Goal: Task Accomplishment & Management: Manage account settings

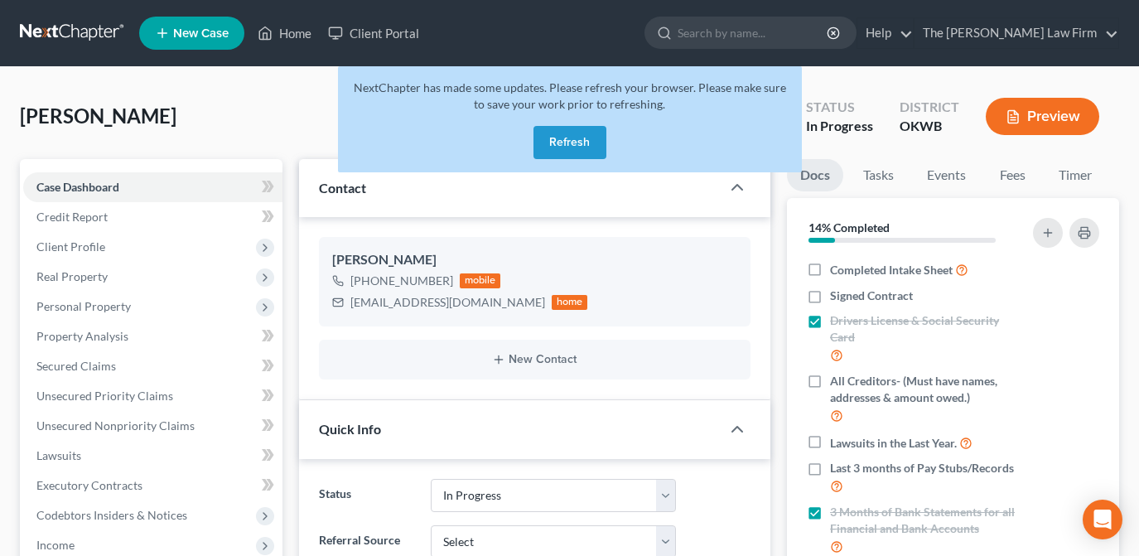
select select "4"
select select "0"
click at [564, 143] on button "Refresh" at bounding box center [570, 142] width 73 height 33
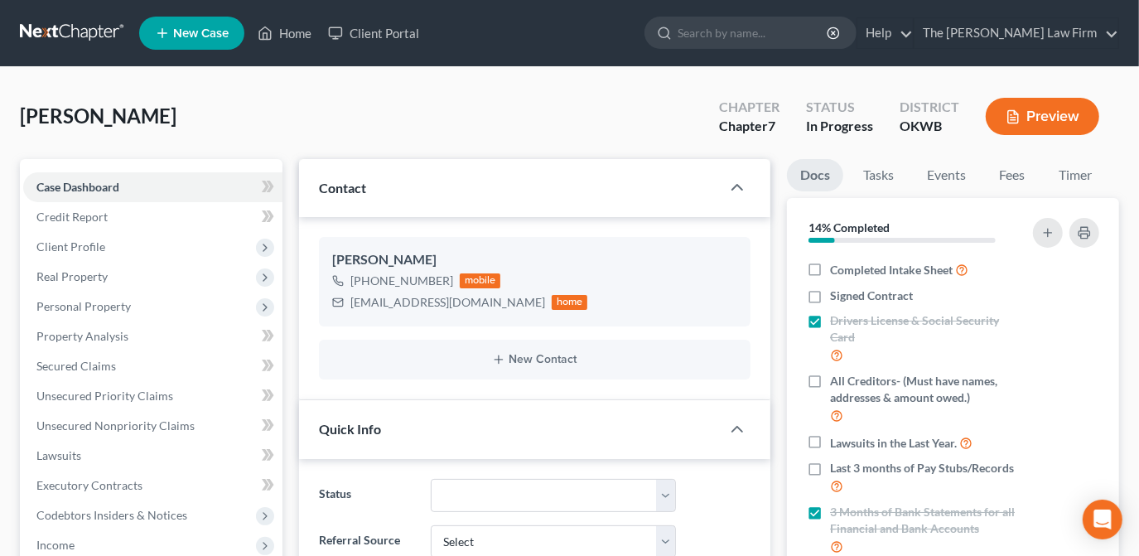
scroll to position [148, 0]
click at [811, 45] on input "search" at bounding box center [754, 32] width 152 height 31
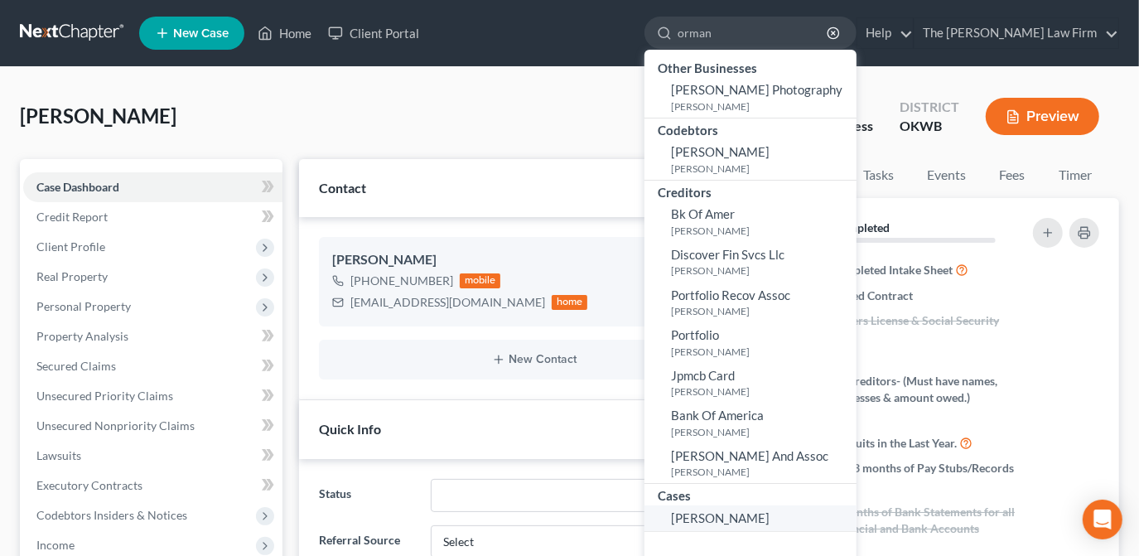
type input "orman"
click at [754, 514] on span "[PERSON_NAME]" at bounding box center [720, 517] width 99 height 15
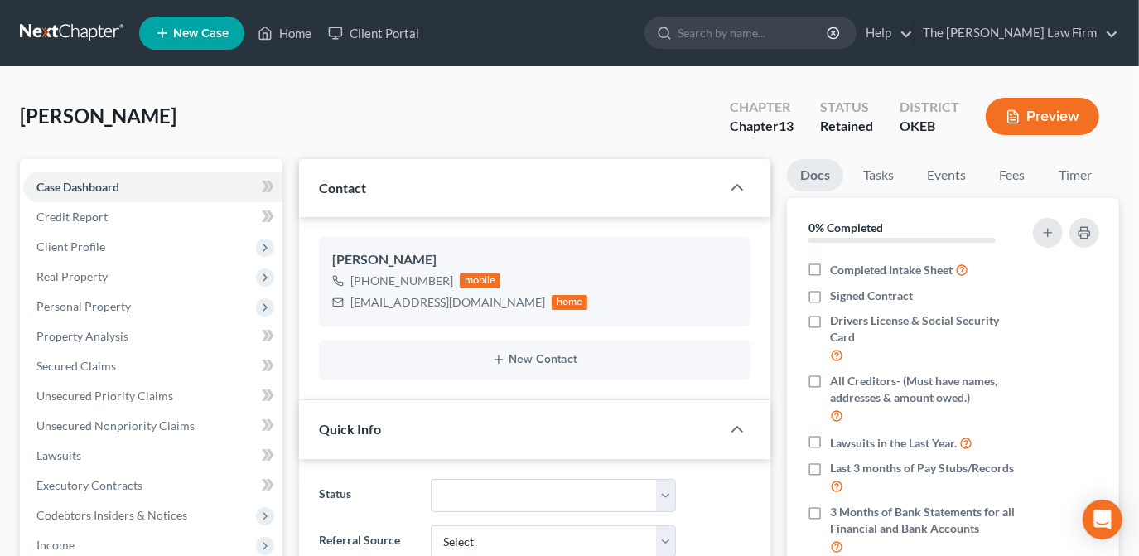
scroll to position [17, 0]
click at [1021, 186] on link "Fees" at bounding box center [1012, 175] width 53 height 32
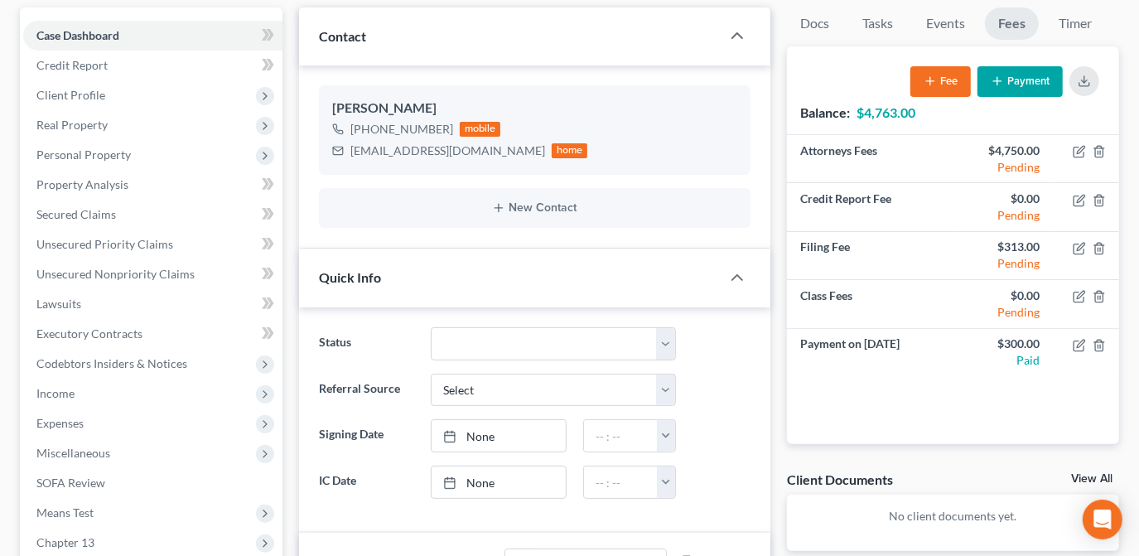
scroll to position [75, 0]
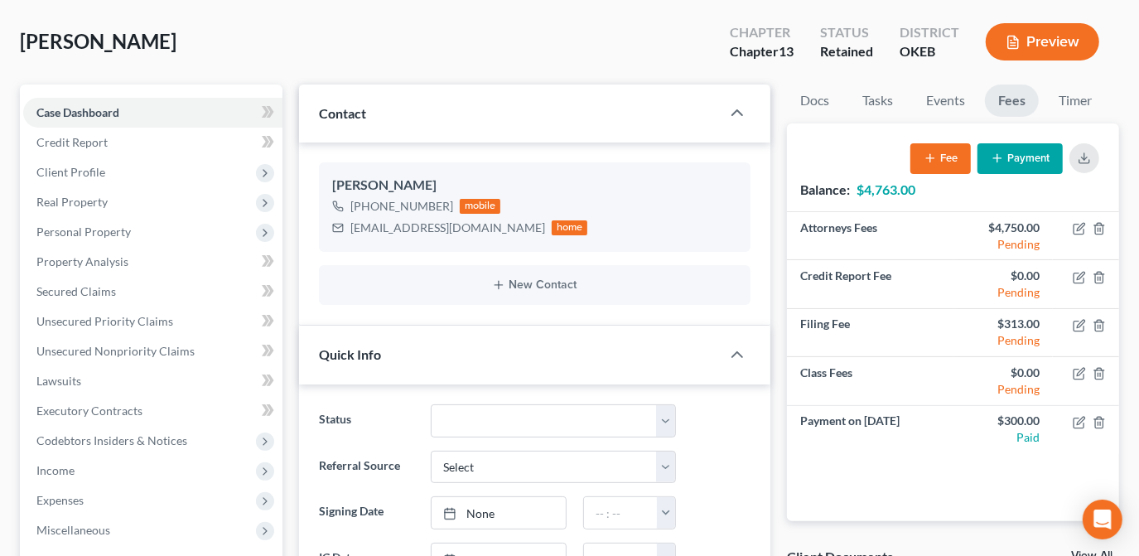
click at [1006, 157] on button "Payment" at bounding box center [1020, 158] width 85 height 31
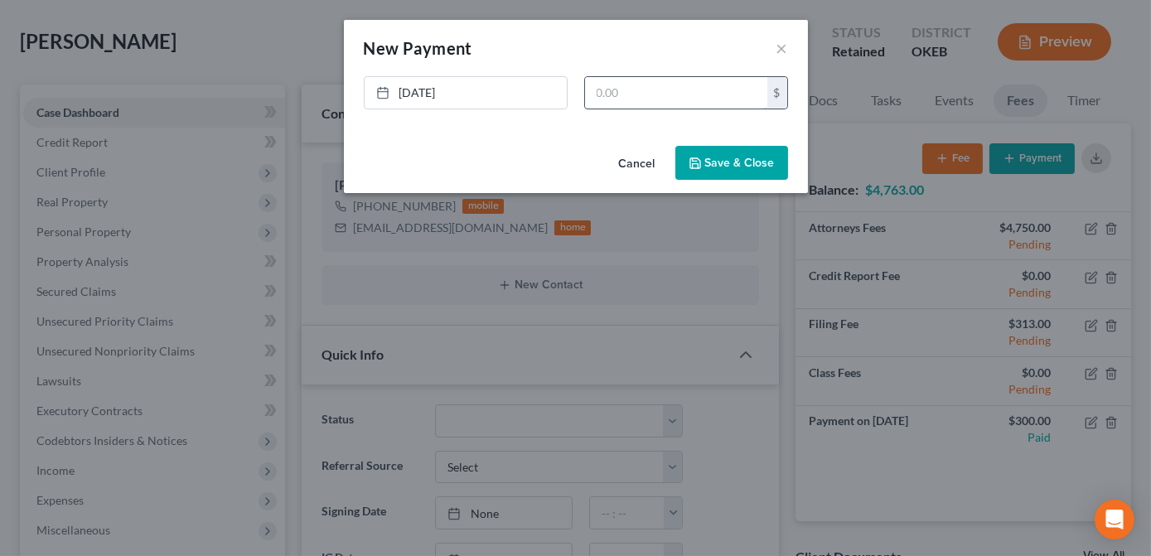
click at [653, 94] on input "text" at bounding box center [676, 92] width 182 height 31
type input "700.00"
click at [769, 173] on button "Save & Close" at bounding box center [731, 163] width 113 height 35
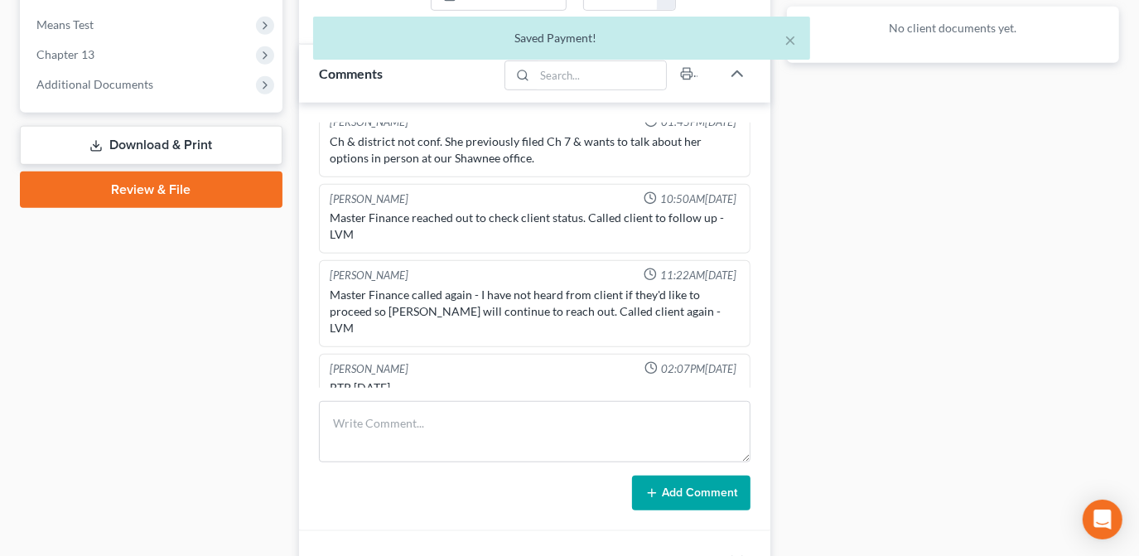
scroll to position [753, 0]
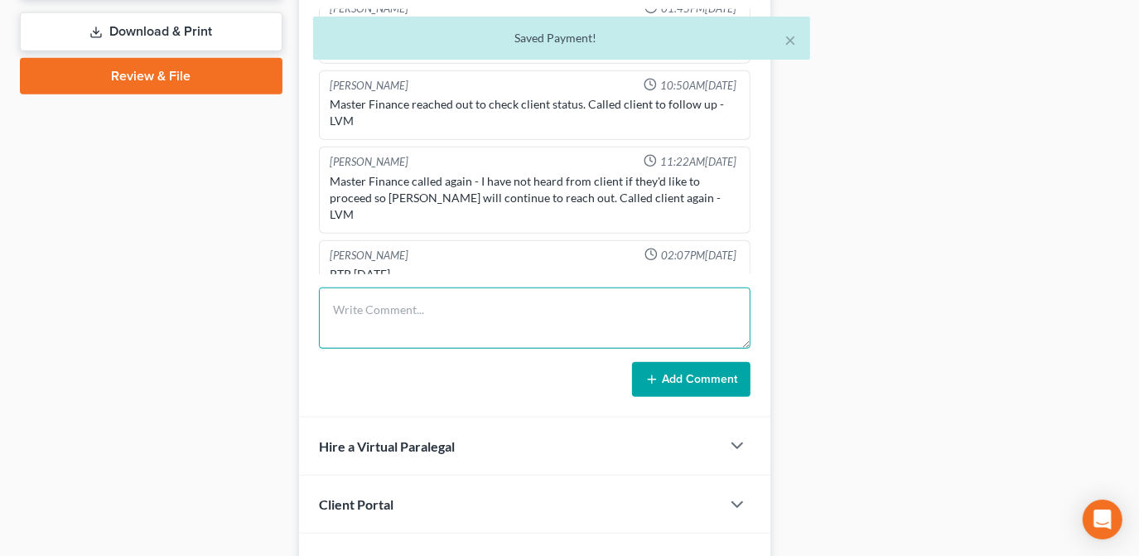
drag, startPoint x: 382, startPoint y: 328, endPoint x: 274, endPoint y: 331, distance: 107.8
click at [376, 331] on textarea at bounding box center [535, 318] width 432 height 61
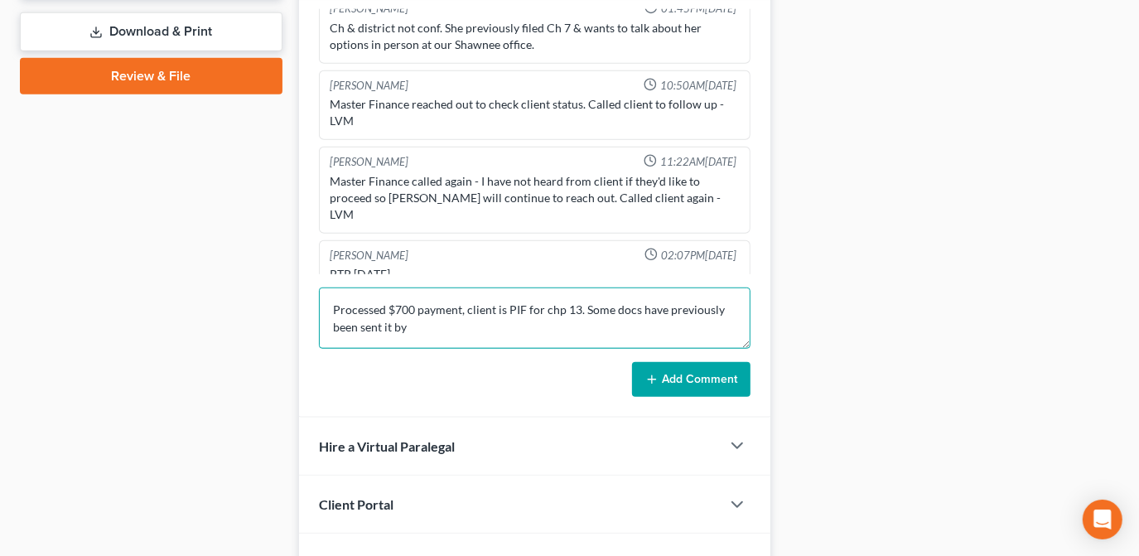
click at [475, 331] on textarea "Processed $700 payment, client is PIF for chp 13. Some docs have previously bee…" at bounding box center [535, 318] width 432 height 61
type textarea "Processed $700 payment, client is PIF for chp 13. Some docs have previously bee…"
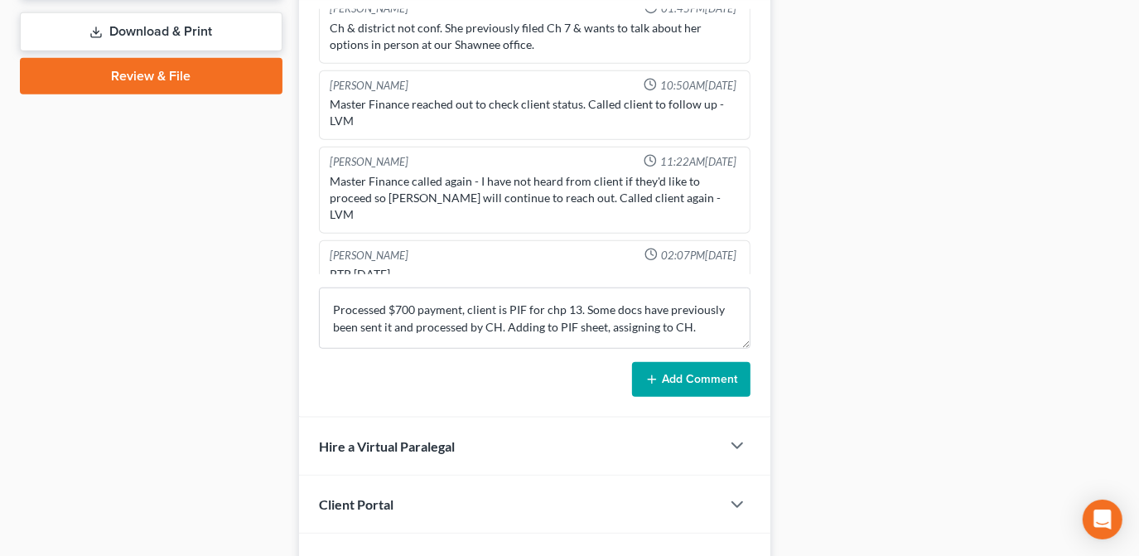
click at [699, 379] on button "Add Comment" at bounding box center [691, 379] width 119 height 35
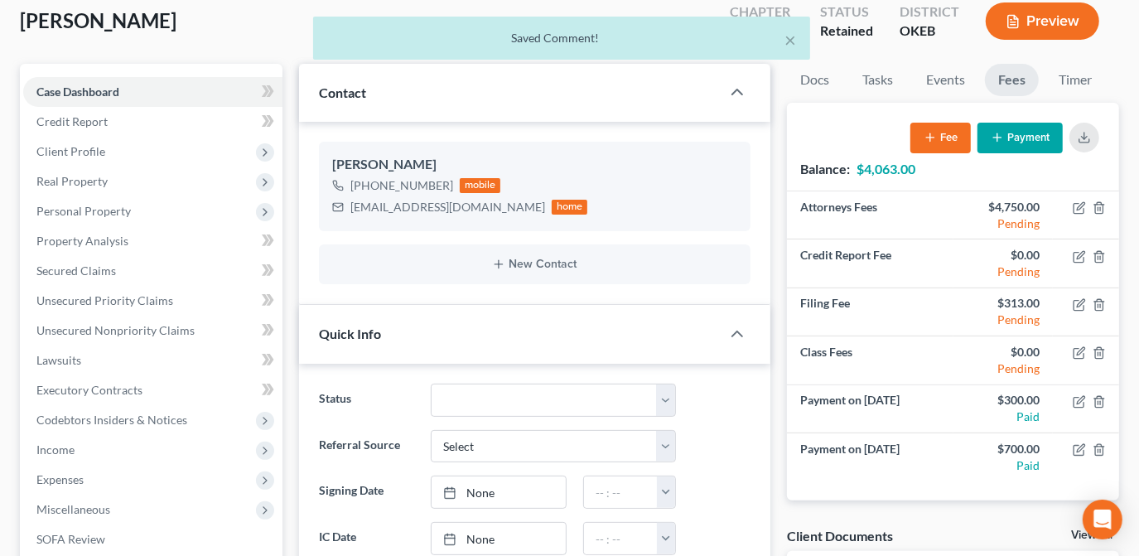
scroll to position [0, 0]
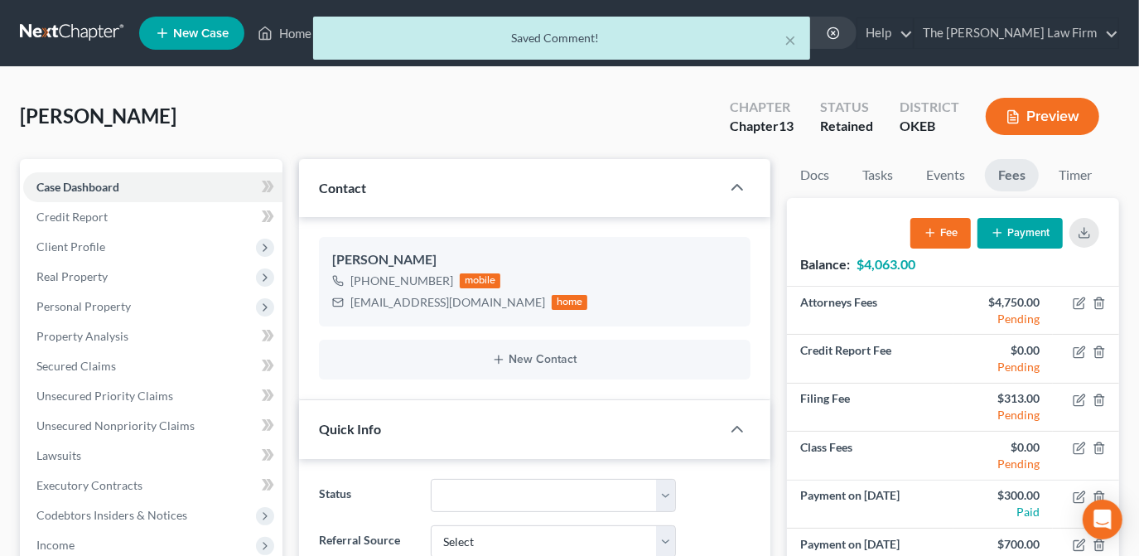
drag, startPoint x: 219, startPoint y: 116, endPoint x: 191, endPoint y: 111, distance: 28.6
click at [219, 114] on div "[PERSON_NAME] Upgraded Chapter Chapter 13 Status Retained District OKEB Preview" at bounding box center [570, 123] width 1100 height 72
drag, startPoint x: 167, startPoint y: 117, endPoint x: 26, endPoint y: 112, distance: 141.8
click at [26, 112] on div "[PERSON_NAME] Upgraded Chapter Chapter 13 Status Retained District OKEB Preview" at bounding box center [570, 123] width 1100 height 72
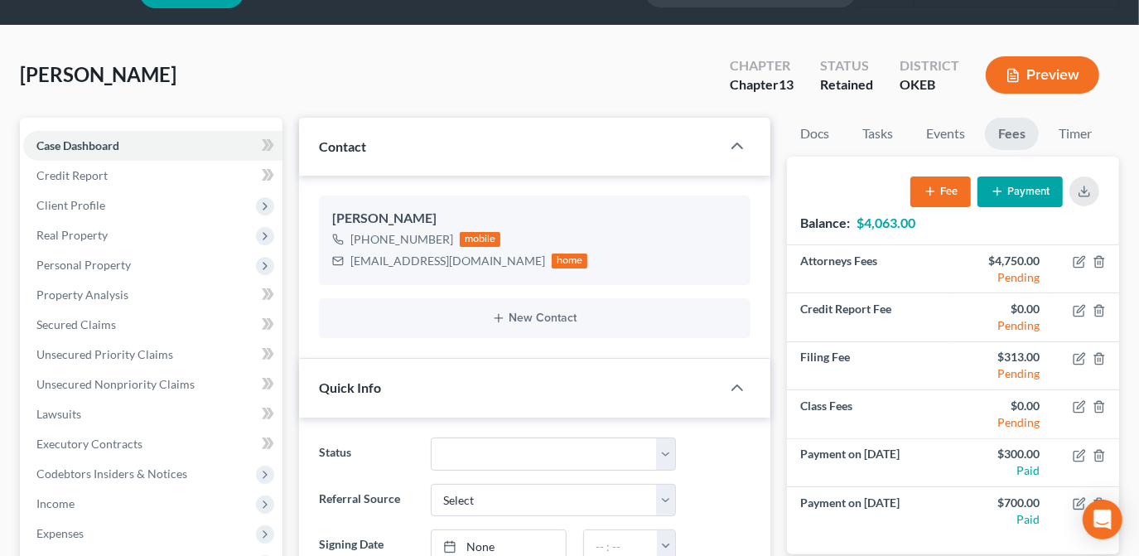
scroll to position [75, 0]
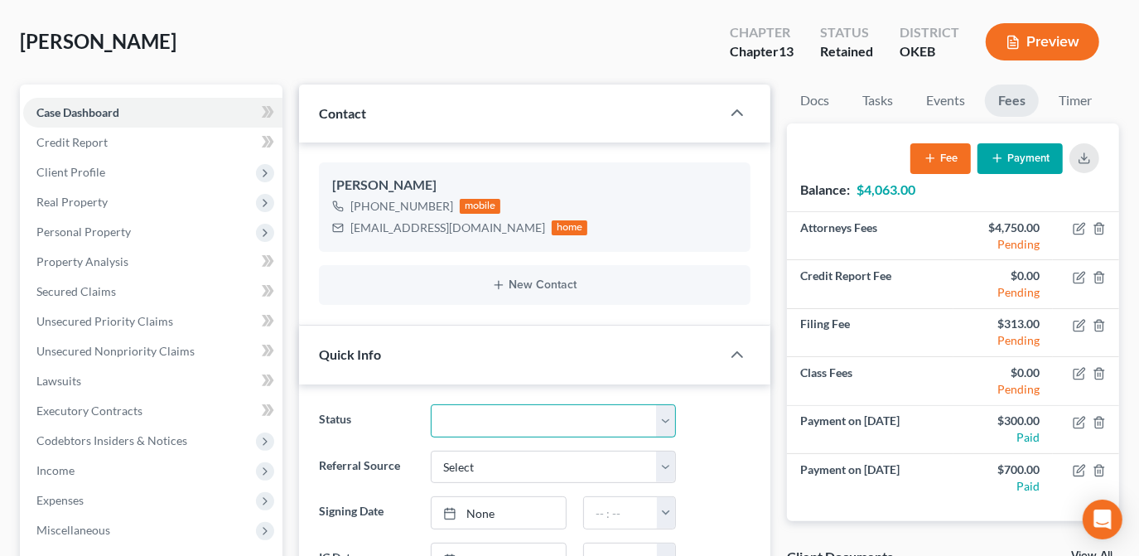
click at [602, 417] on select "Discharged Dismissed Filed Info Sent In Progress Lead Lost Lead Ready to File R…" at bounding box center [553, 420] width 245 height 33
select select "4"
click at [431, 404] on select "Discharged Dismissed Filed Info Sent In Progress Lead Lost Lead Ready to File R…" at bounding box center [553, 420] width 245 height 33
click at [747, 421] on div "Status Discharged Dismissed Filed Info Sent In Progress Lead Lost Lead Ready to…" at bounding box center [535, 420] width 448 height 33
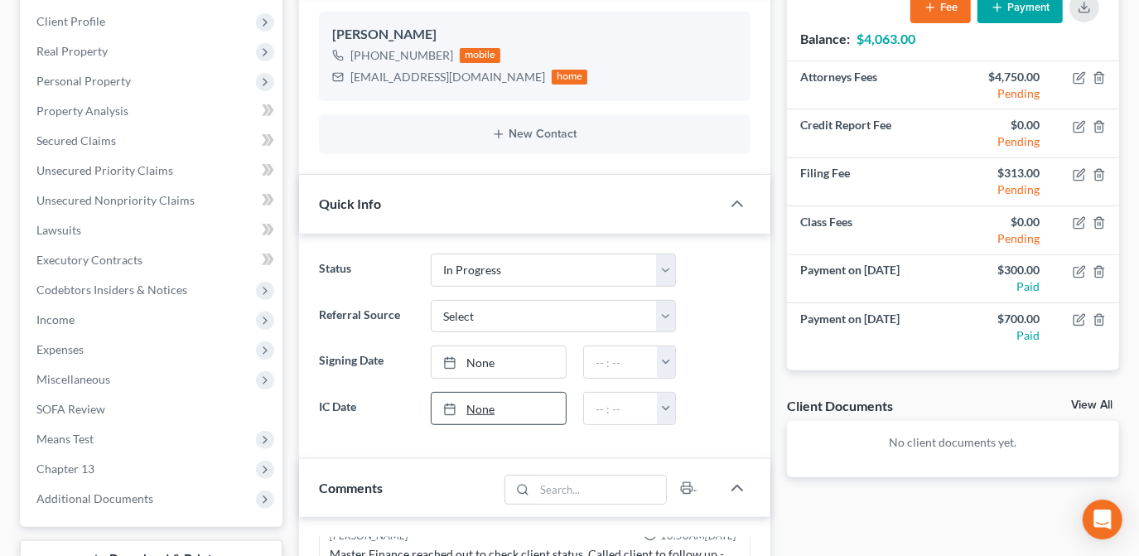
click at [530, 412] on link "None" at bounding box center [499, 408] width 134 height 31
type input "[DATE]"
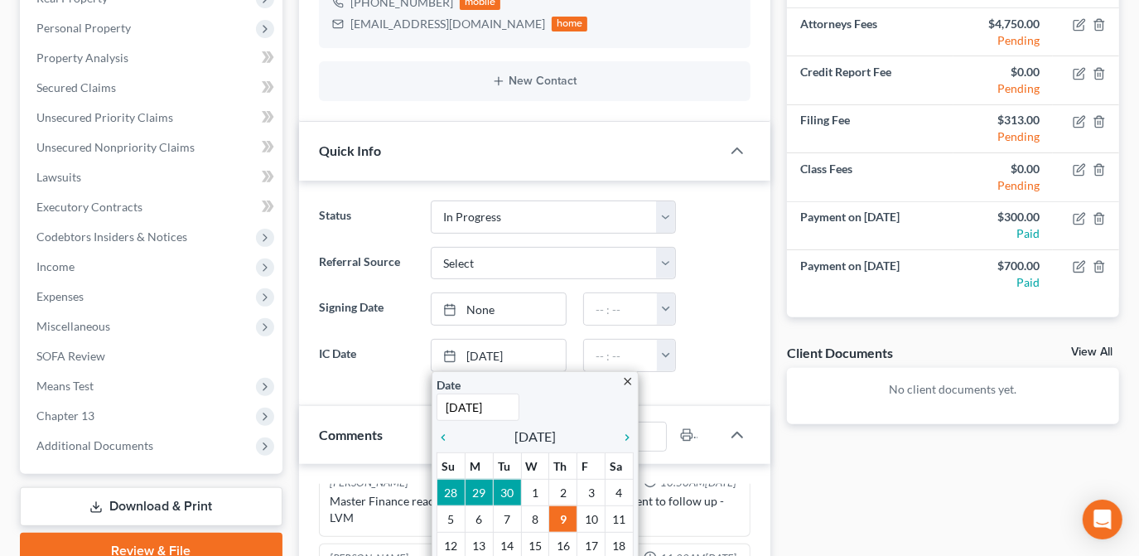
scroll to position [301, 0]
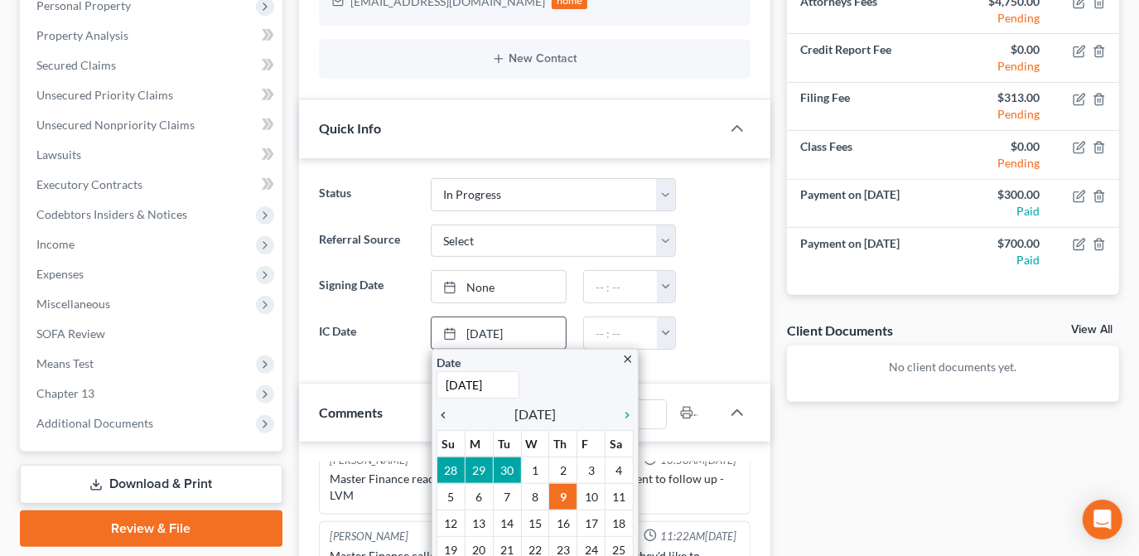
click at [444, 409] on icon "chevron_left" at bounding box center [448, 415] width 22 height 13
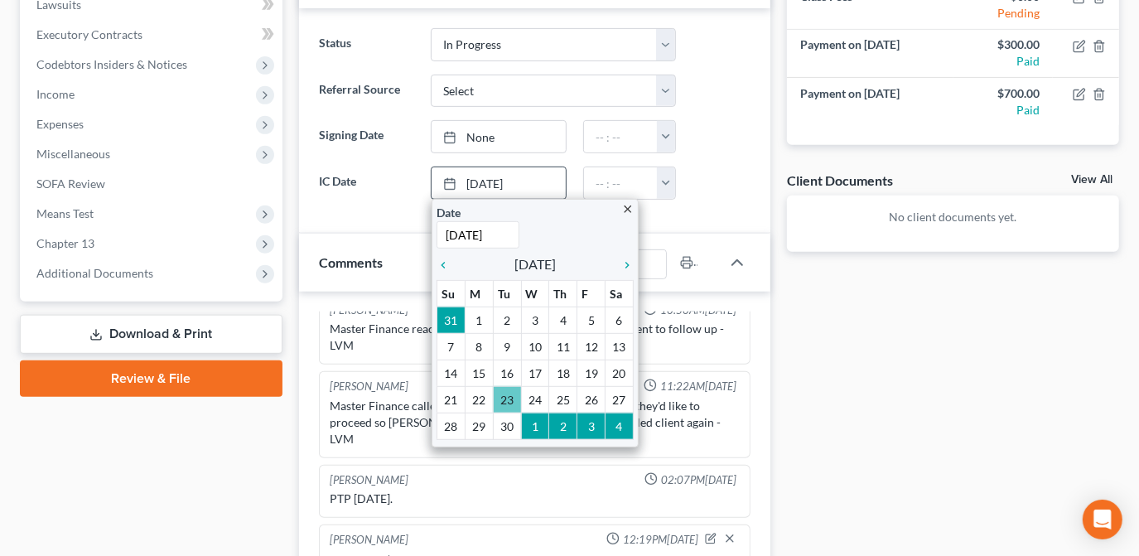
scroll to position [452, 0]
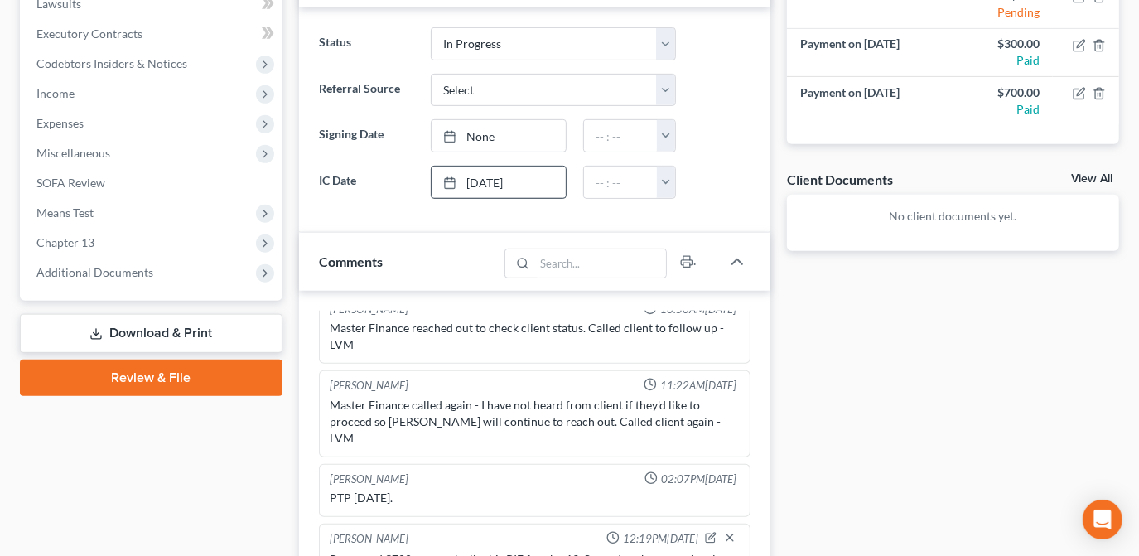
click at [873, 329] on div "Docs Tasks Events Fees Timer 0% Completed Nothing here yet! Completed Intake Sh…" at bounding box center [953, 300] width 349 height 1187
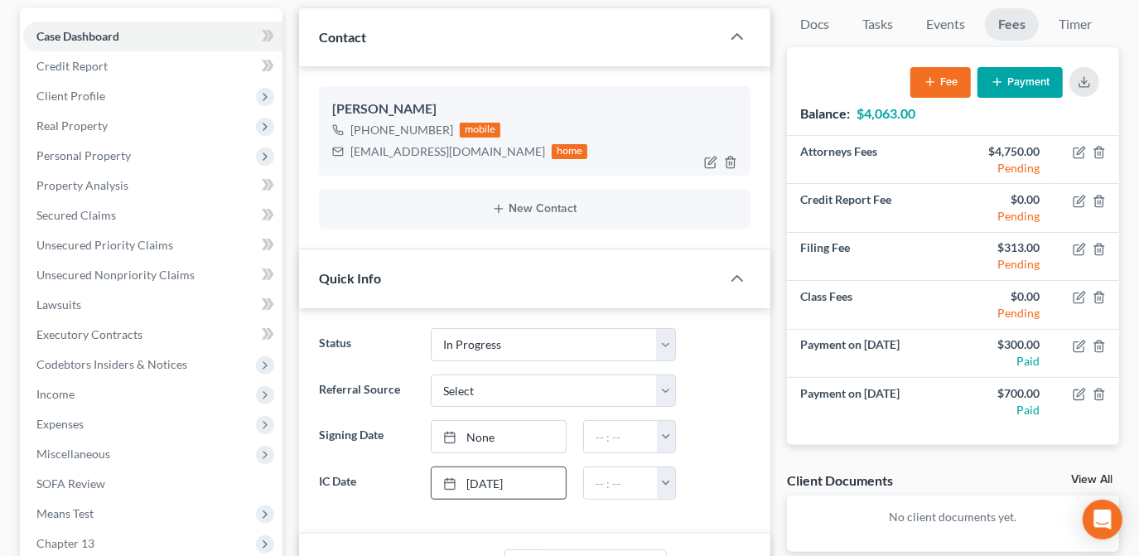
scroll to position [0, 0]
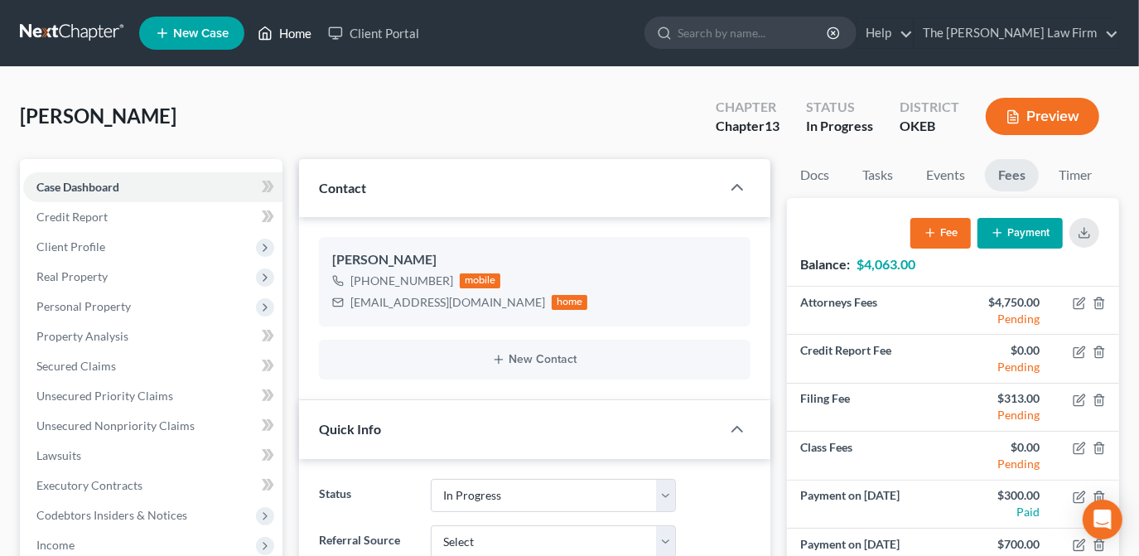
click at [280, 32] on link "Home" at bounding box center [284, 33] width 70 height 30
